Goal: Navigation & Orientation: Find specific page/section

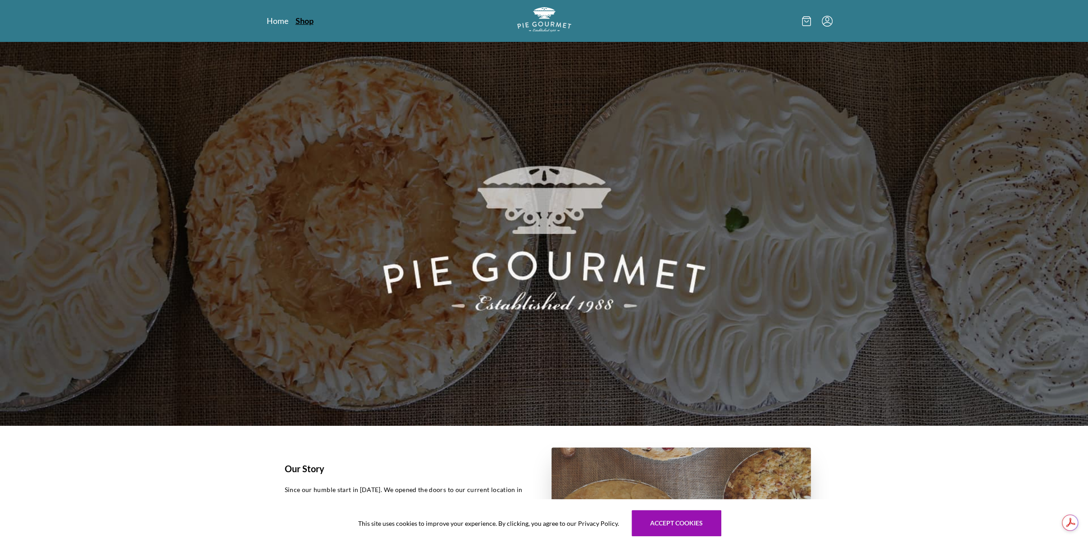
click at [306, 21] on link "Shop" at bounding box center [305, 20] width 18 height 11
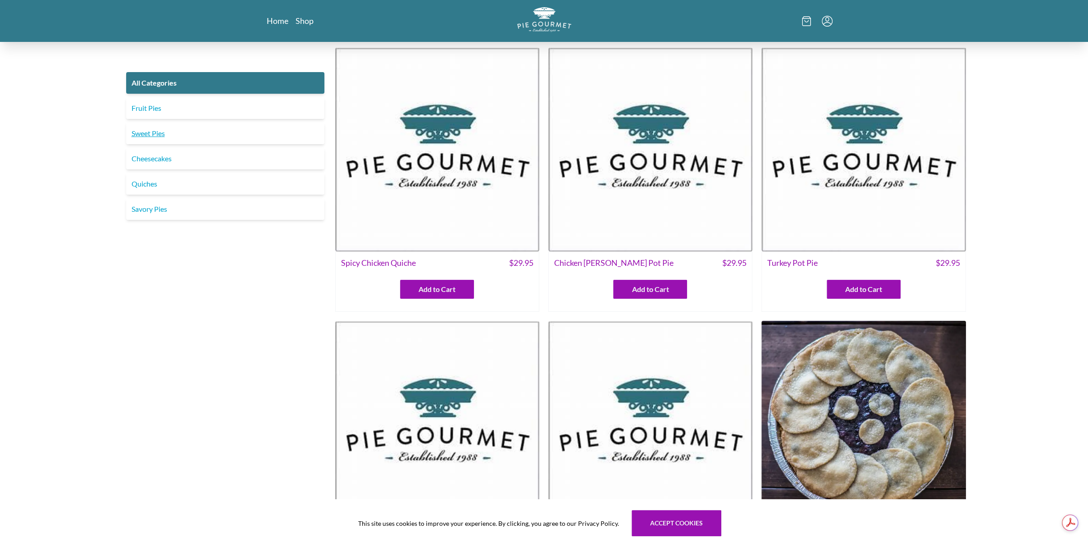
click at [267, 130] on link "Sweet Pies" at bounding box center [225, 134] width 198 height 22
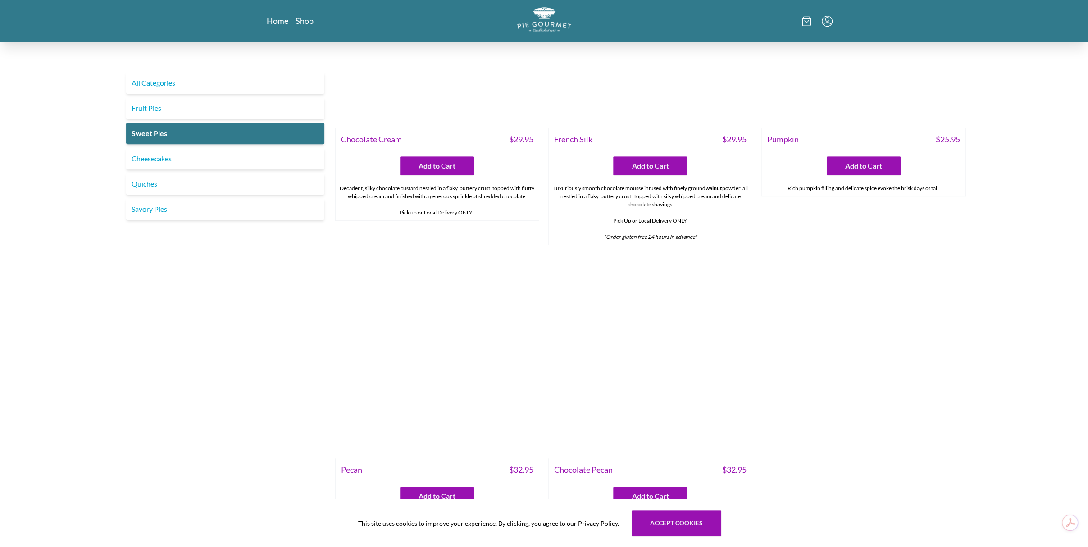
scroll to position [402, 0]
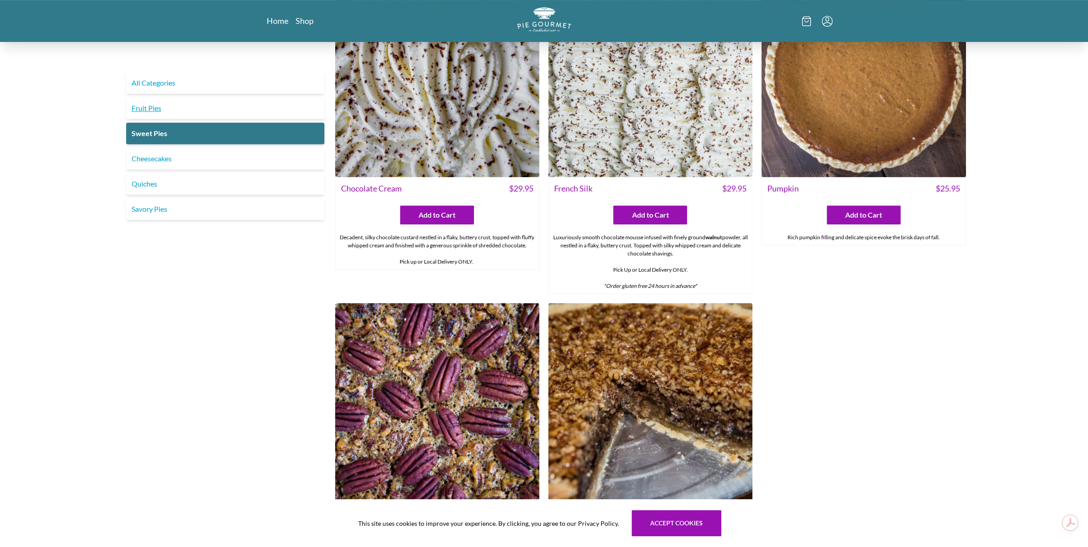
click at [267, 113] on link "Fruit Pies" at bounding box center [225, 108] width 198 height 22
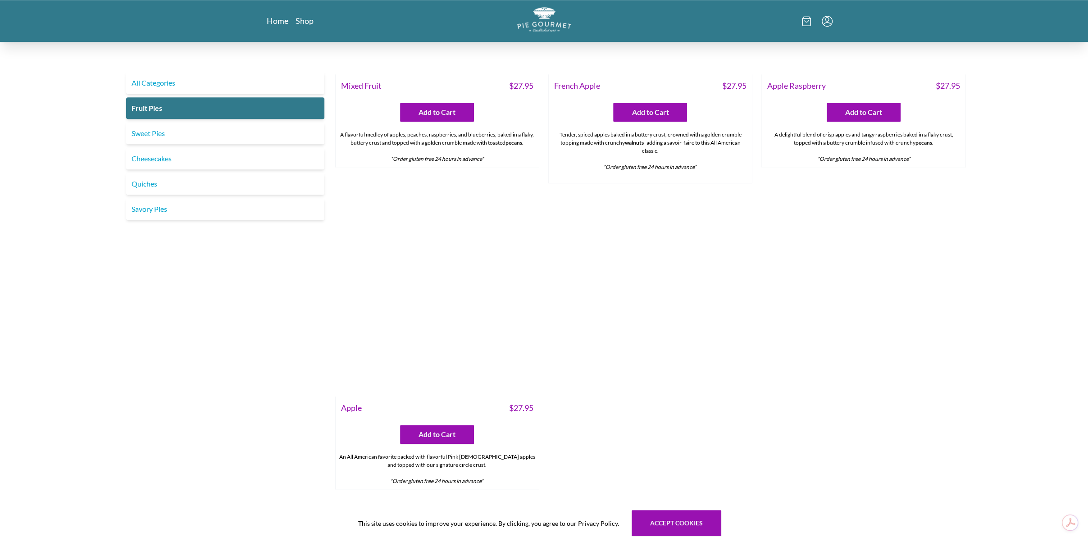
scroll to position [880, 0]
